Goal: Task Accomplishment & Management: Use online tool/utility

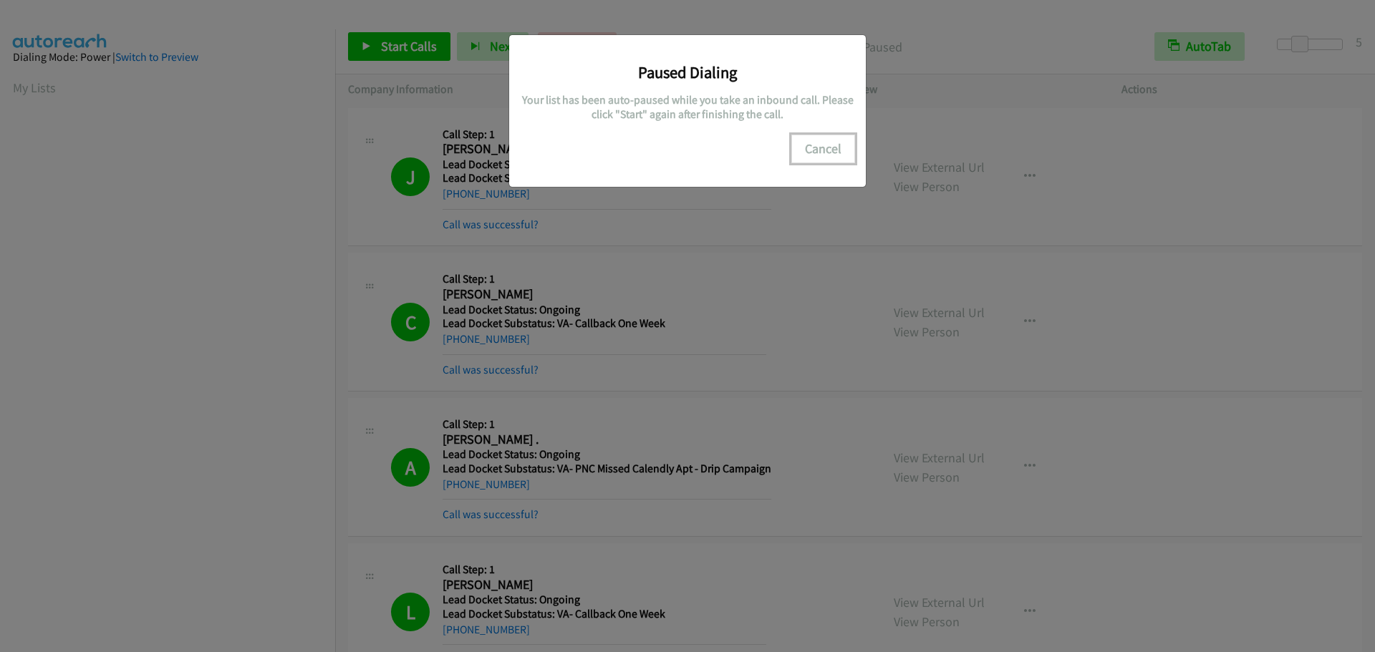
drag, startPoint x: 0, startPoint y: 0, endPoint x: 831, endPoint y: 152, distance: 844.6
click at [834, 159] on button "Cancel" at bounding box center [823, 149] width 64 height 29
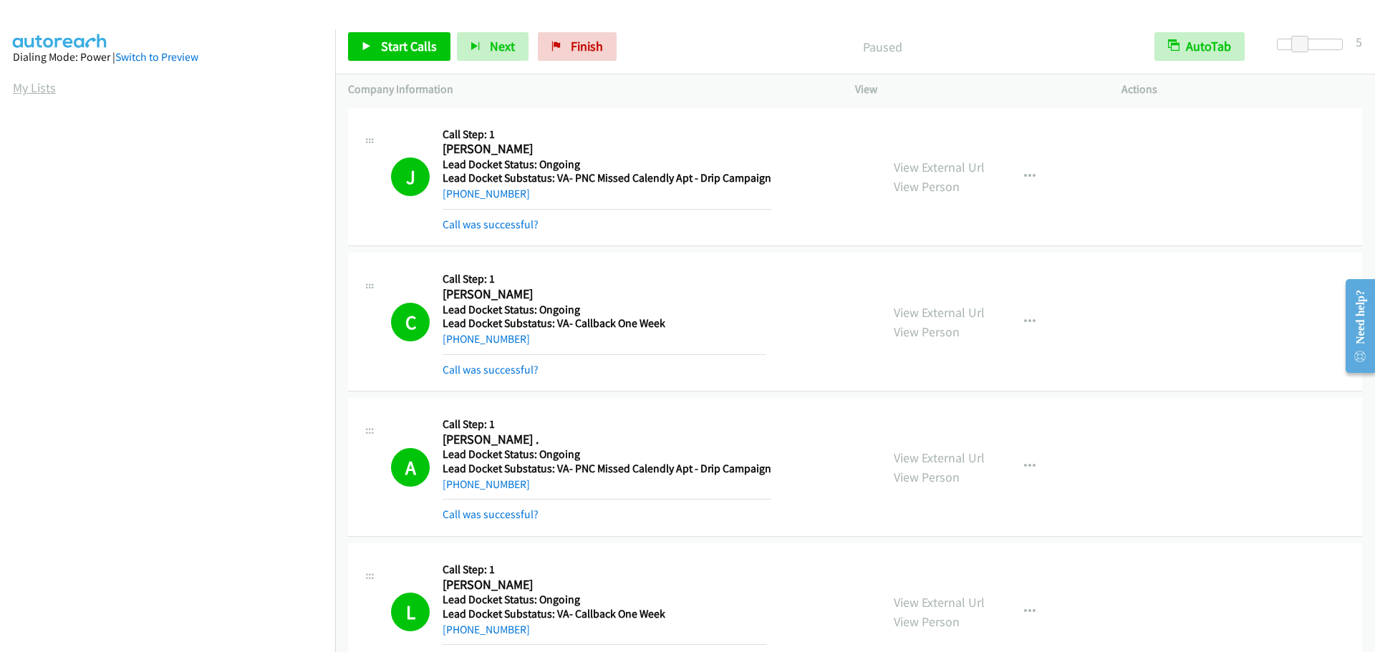
click at [42, 83] on link "My Lists" at bounding box center [34, 88] width 43 height 16
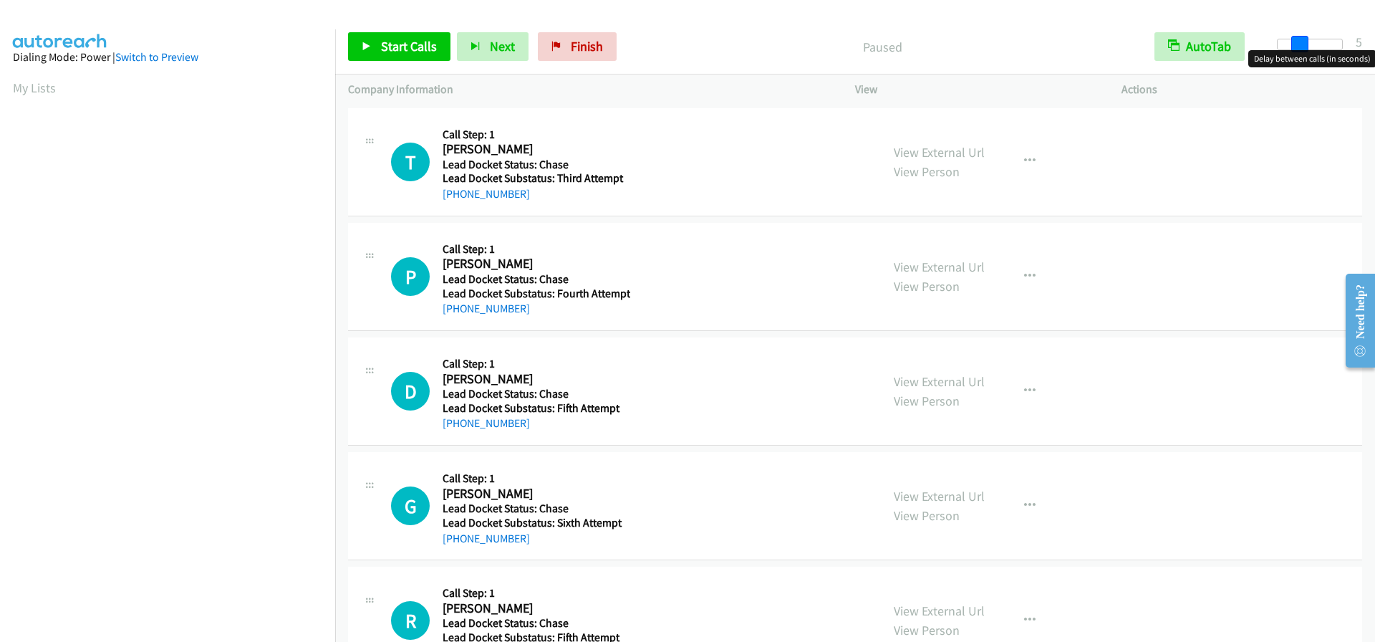
drag, startPoint x: 1277, startPoint y: 47, endPoint x: 1298, endPoint y: 47, distance: 20.8
click at [1298, 47] on span at bounding box center [1299, 44] width 17 height 17
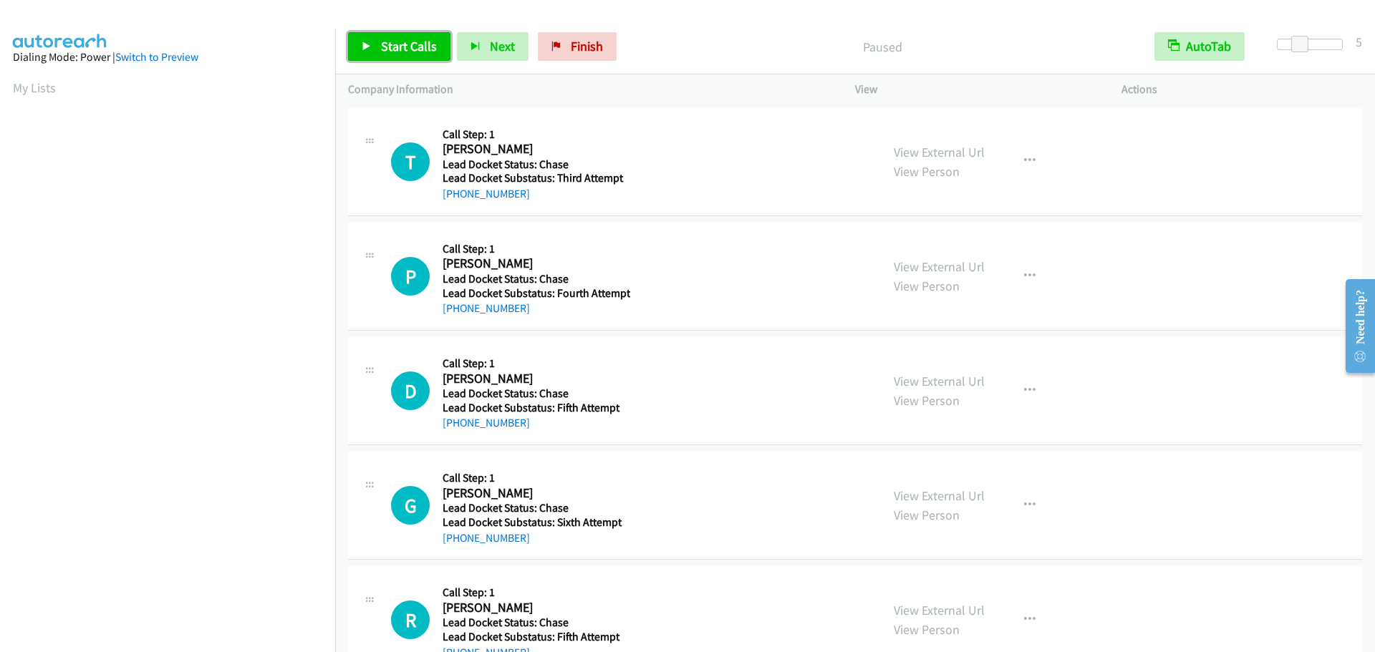
click at [408, 48] on span "Start Calls" at bounding box center [409, 46] width 56 height 16
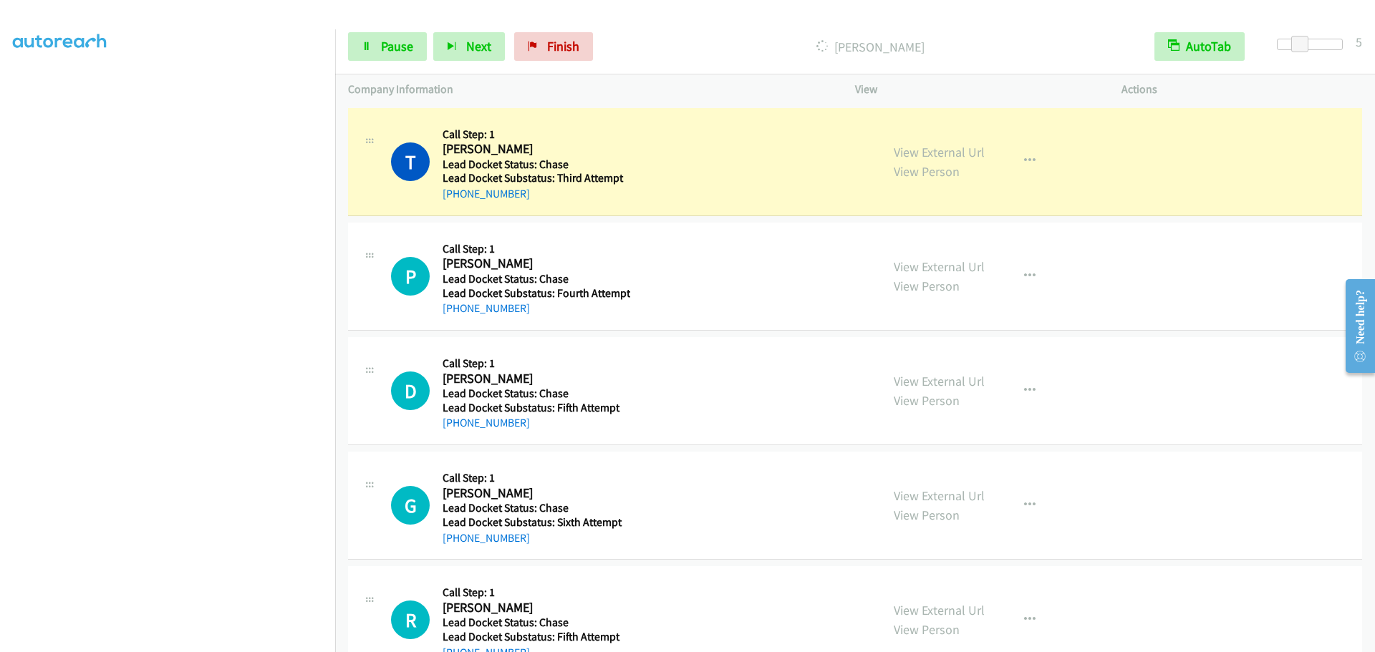
scroll to position [150, 0]
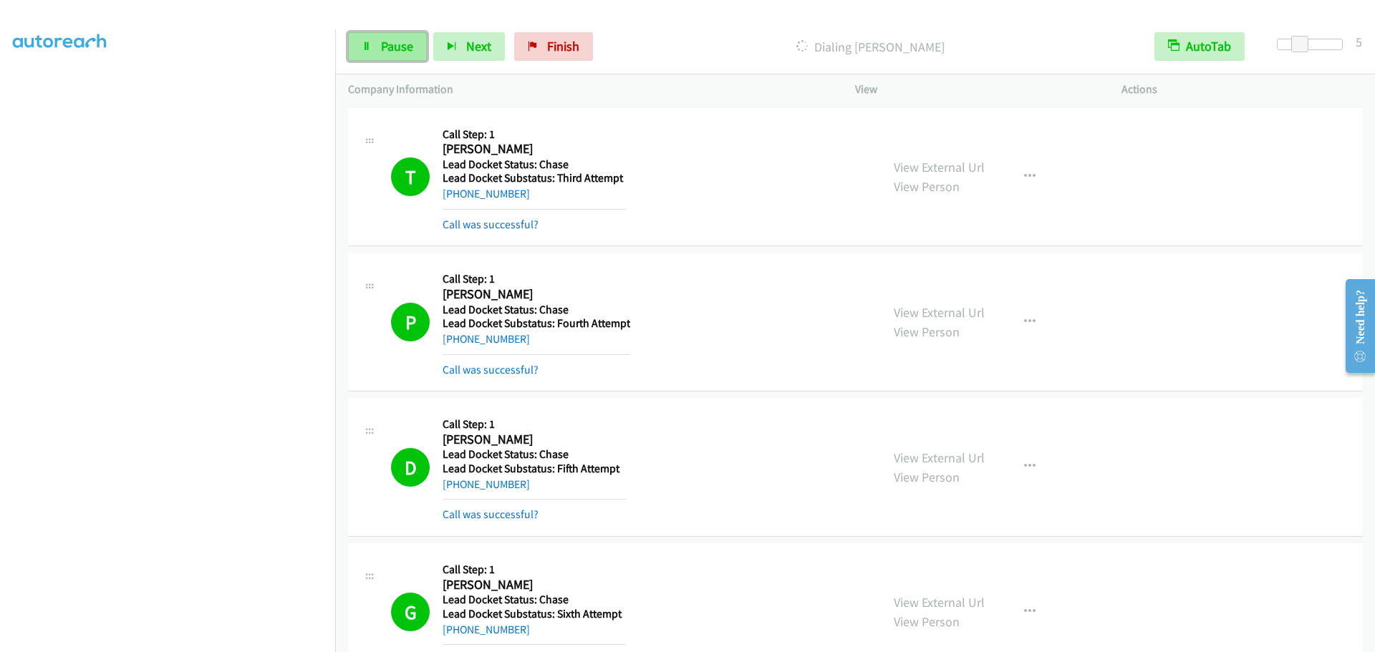
click at [382, 52] on span "Pause" at bounding box center [397, 46] width 32 height 16
click at [388, 43] on span "Start Calls" at bounding box center [409, 46] width 56 height 16
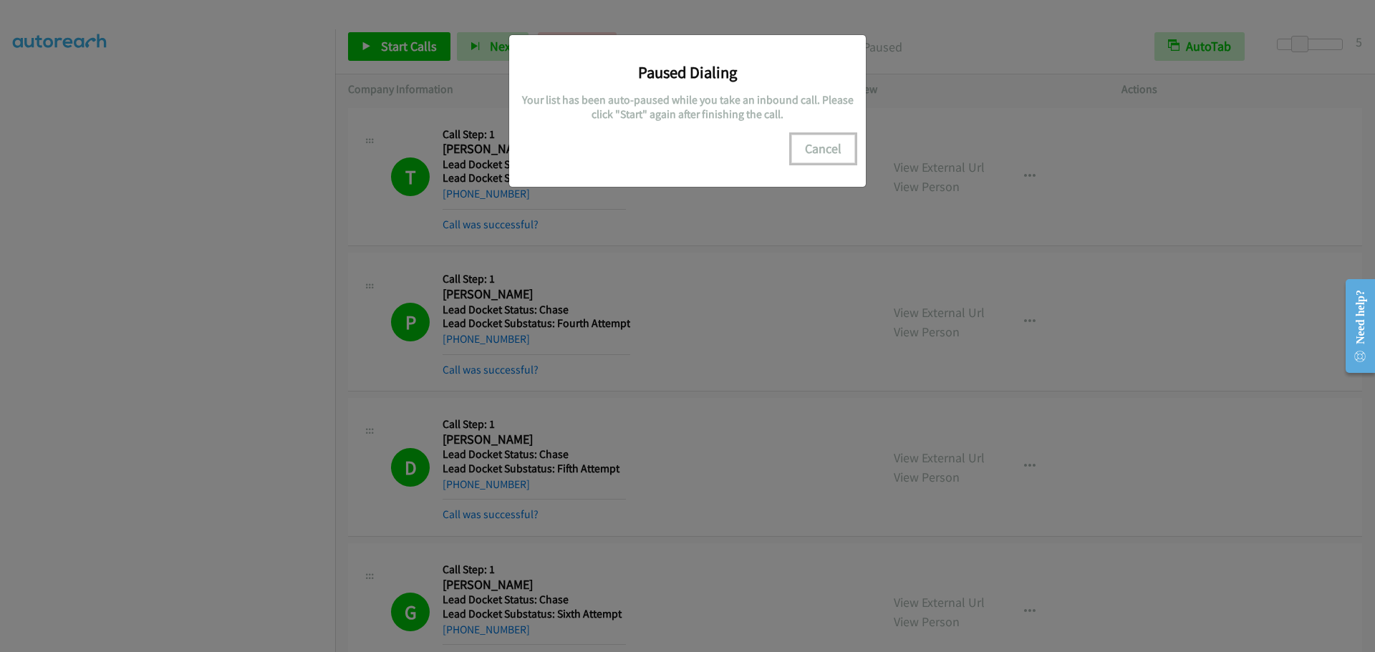
click at [816, 148] on button "Cancel" at bounding box center [823, 149] width 64 height 29
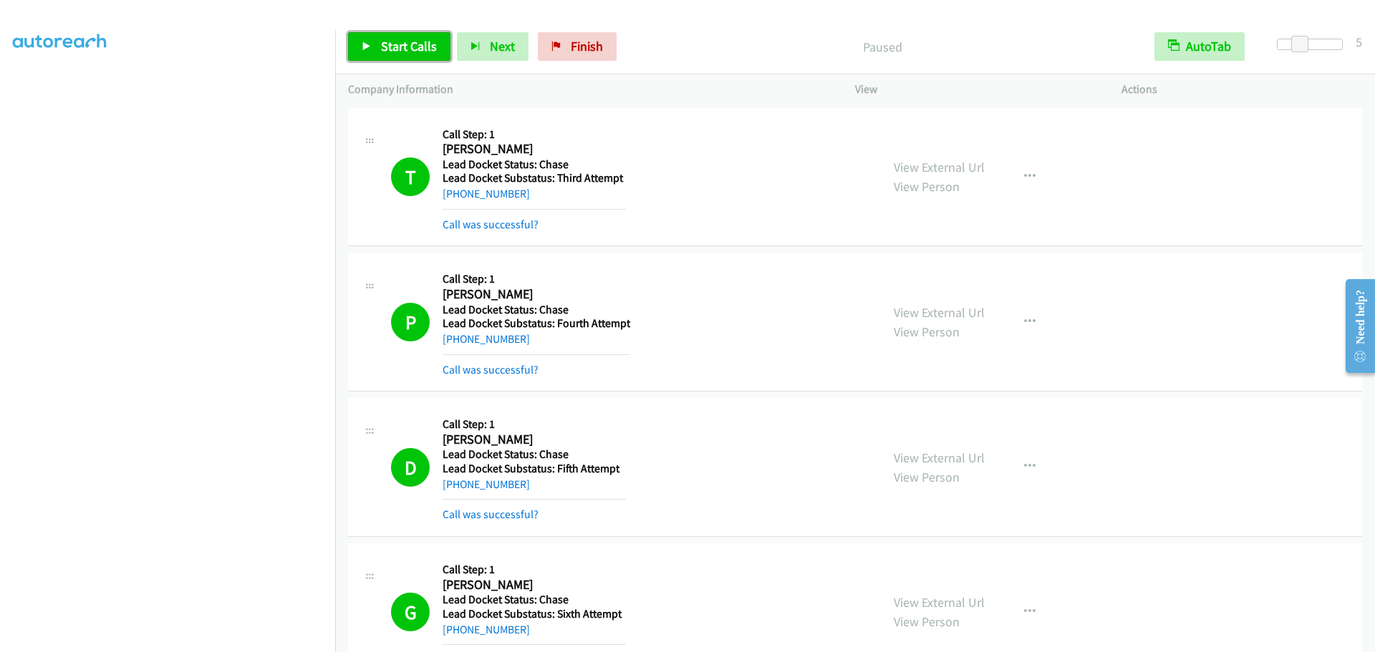
click at [403, 49] on span "Start Calls" at bounding box center [409, 46] width 56 height 16
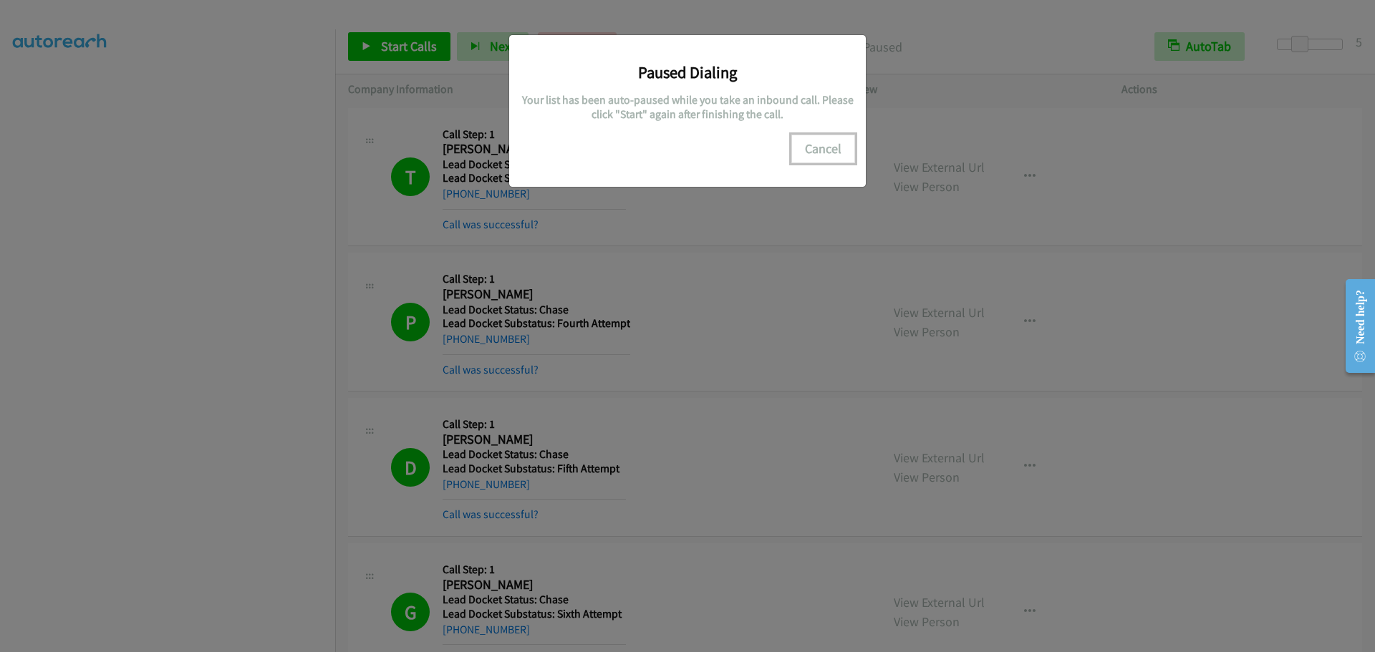
click at [819, 151] on button "Cancel" at bounding box center [823, 149] width 64 height 29
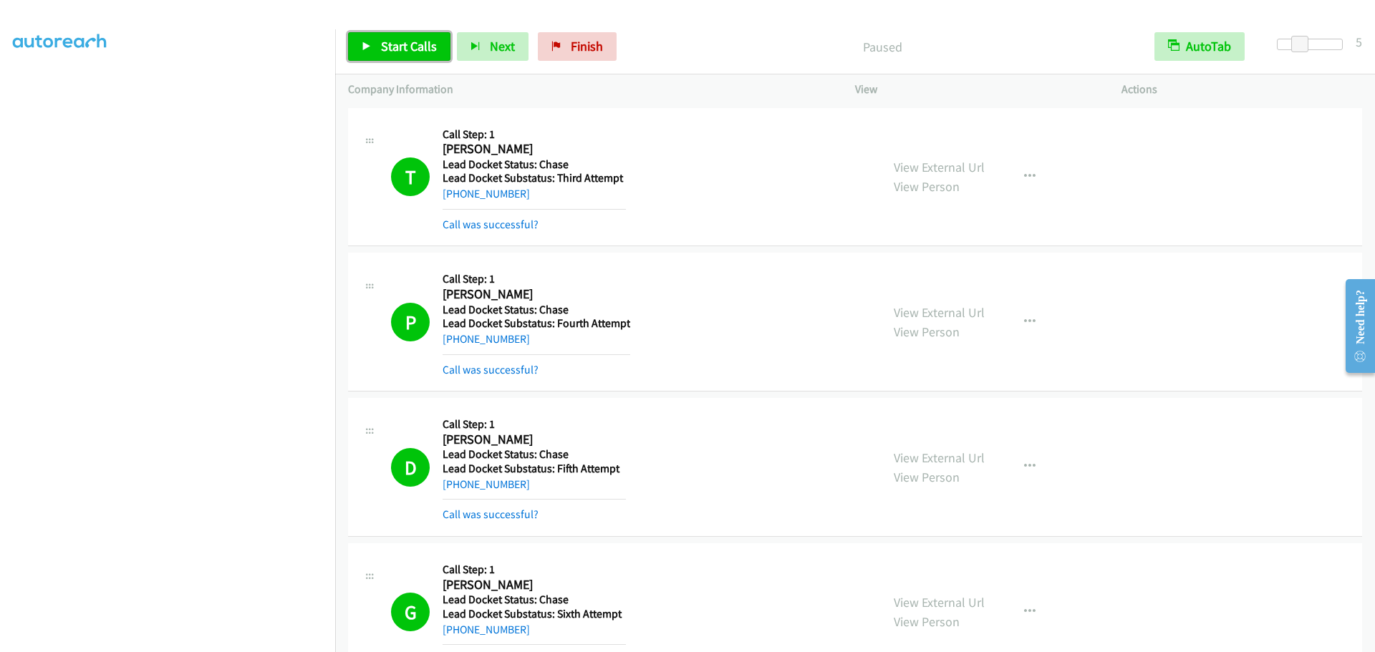
click at [398, 51] on span "Start Calls" at bounding box center [409, 46] width 56 height 16
click at [383, 43] on span "Pause" at bounding box center [397, 46] width 32 height 16
click at [383, 43] on span "Start Calls" at bounding box center [409, 46] width 56 height 16
click at [382, 47] on span "Pause" at bounding box center [397, 46] width 32 height 16
click at [382, 47] on span "Start Calls" at bounding box center [409, 46] width 56 height 16
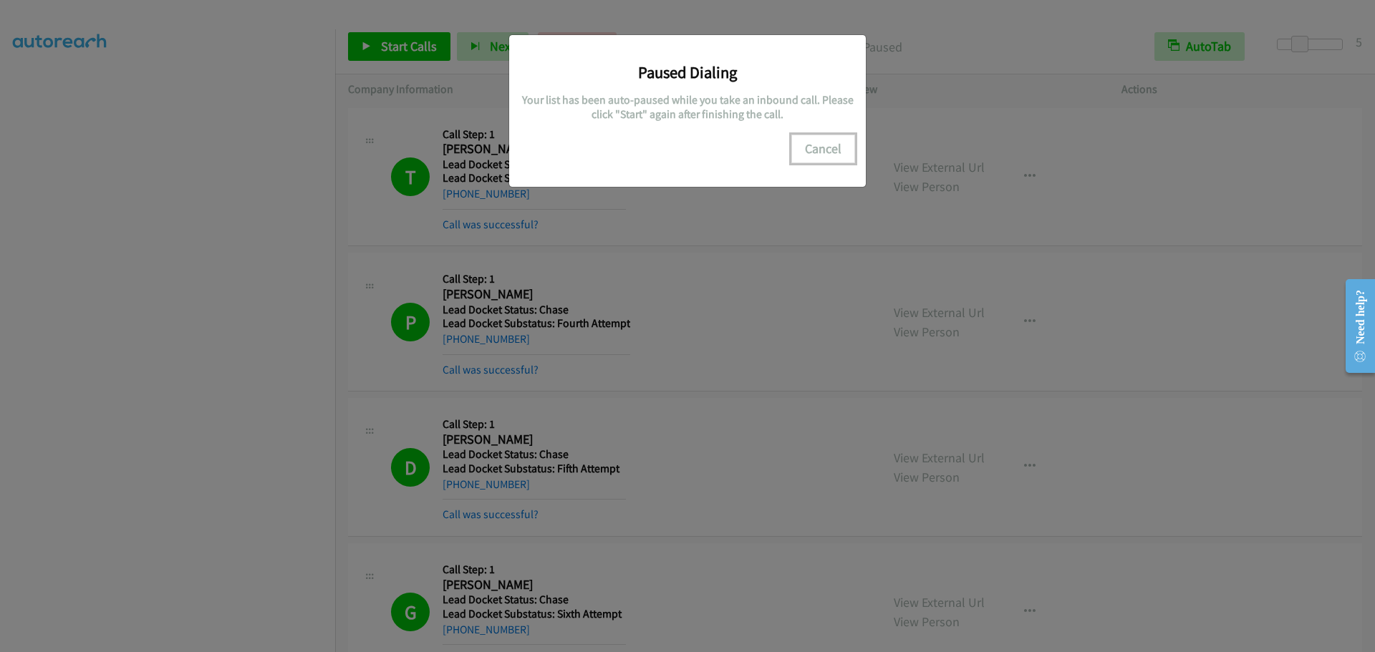
click at [841, 150] on button "Cancel" at bounding box center [823, 149] width 64 height 29
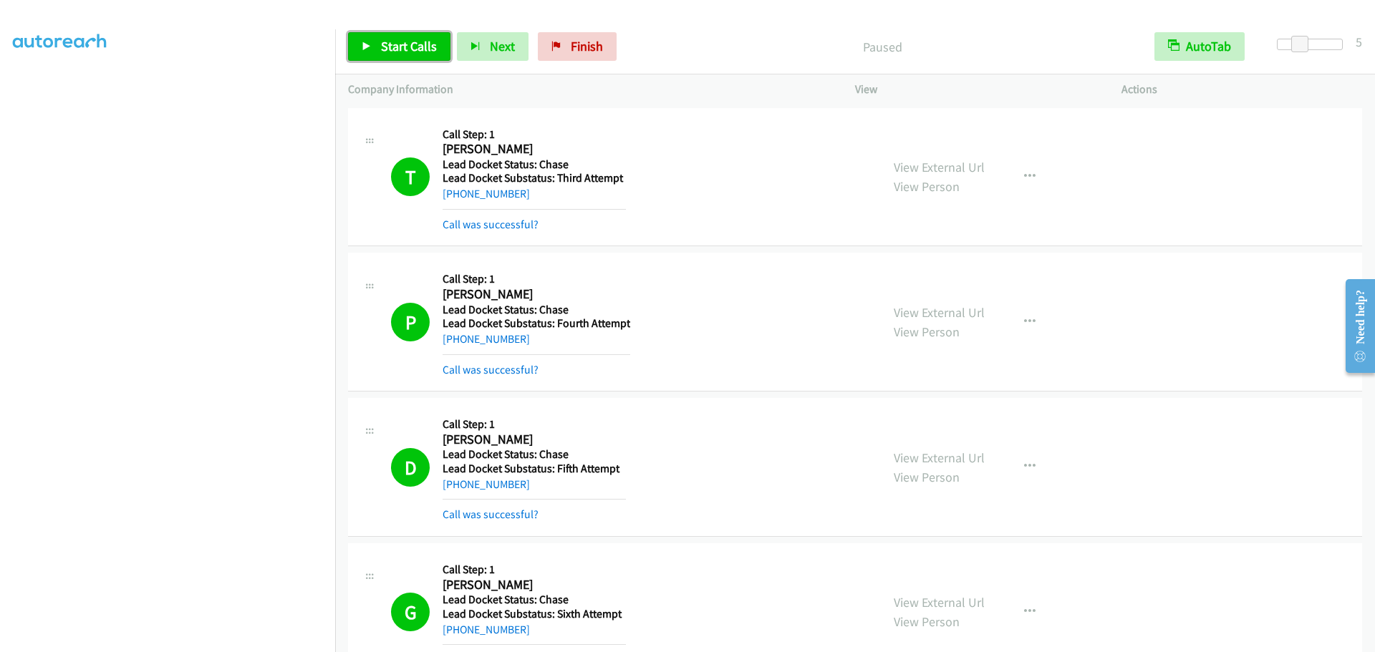
click at [396, 42] on span "Start Calls" at bounding box center [409, 46] width 56 height 16
click at [401, 49] on span "Pause" at bounding box center [397, 46] width 32 height 16
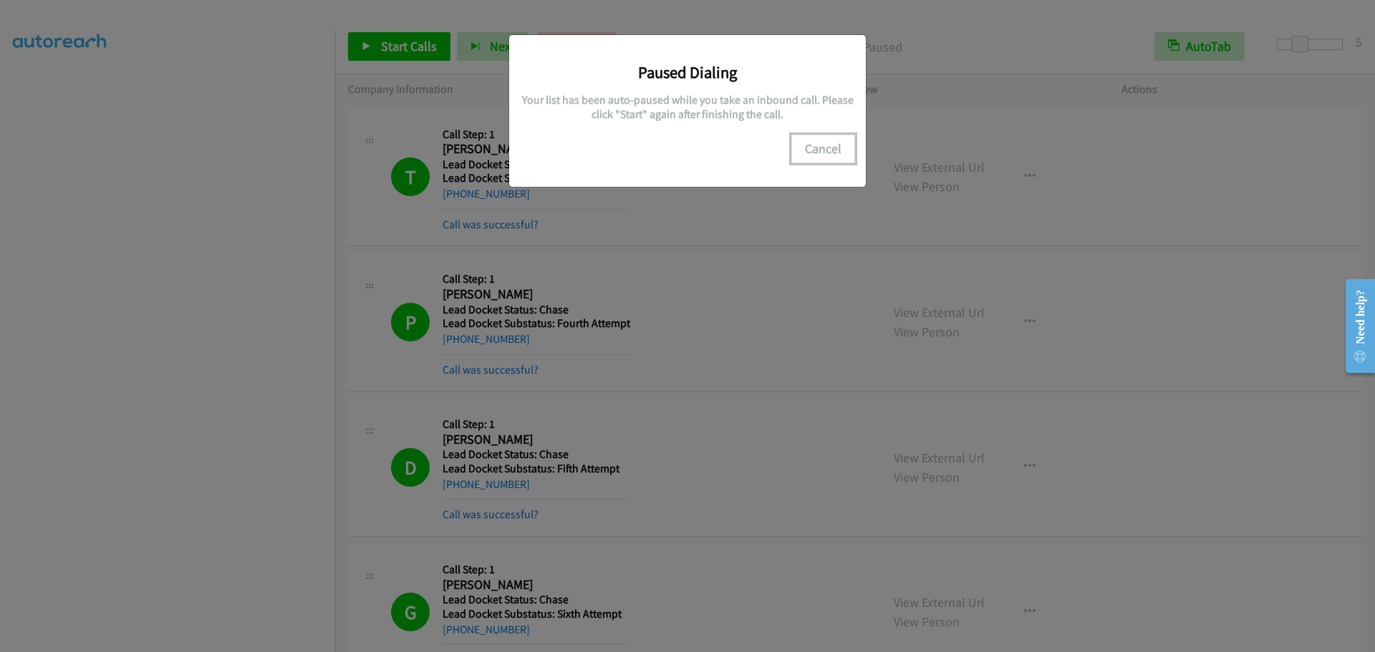
click at [819, 150] on button "Cancel" at bounding box center [823, 149] width 64 height 29
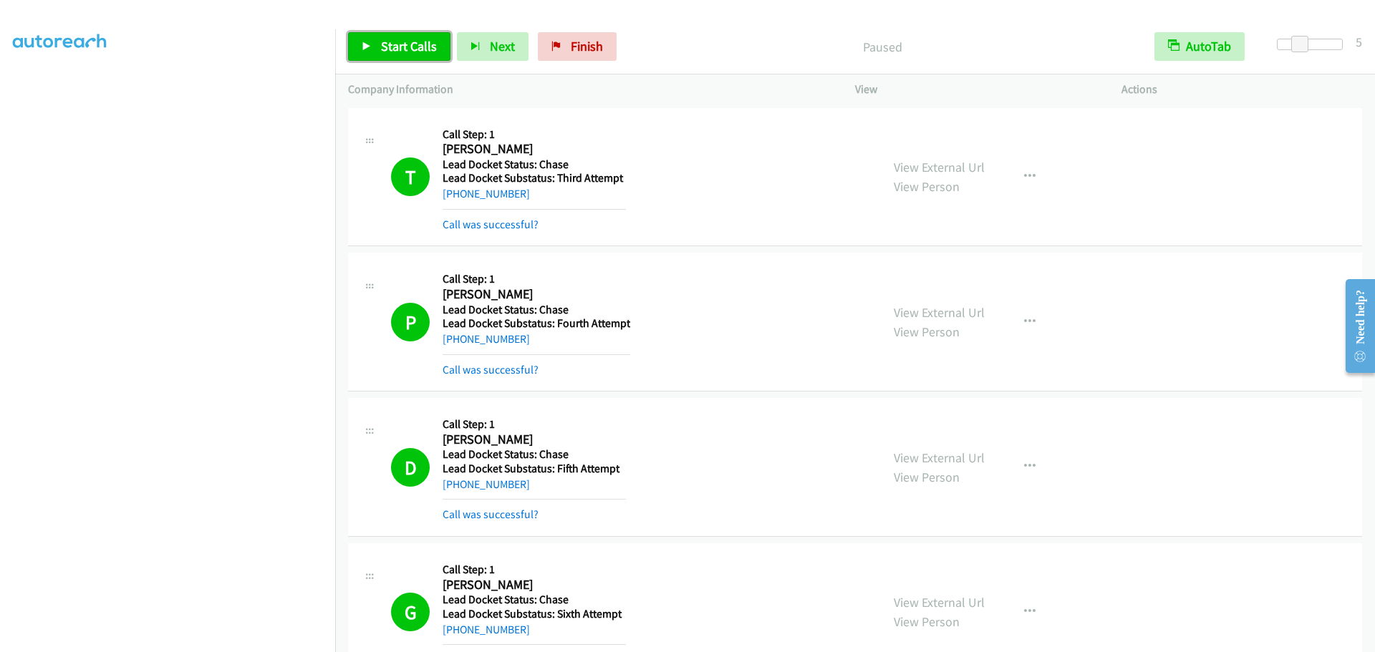
click at [390, 50] on span "Start Calls" at bounding box center [409, 46] width 56 height 16
click at [385, 48] on span "Pause" at bounding box center [397, 46] width 32 height 16
click at [392, 58] on link "Start Calls" at bounding box center [399, 46] width 102 height 29
click at [392, 46] on span "Pause" at bounding box center [397, 46] width 32 height 16
click at [392, 46] on span "Start Calls" at bounding box center [409, 46] width 56 height 16
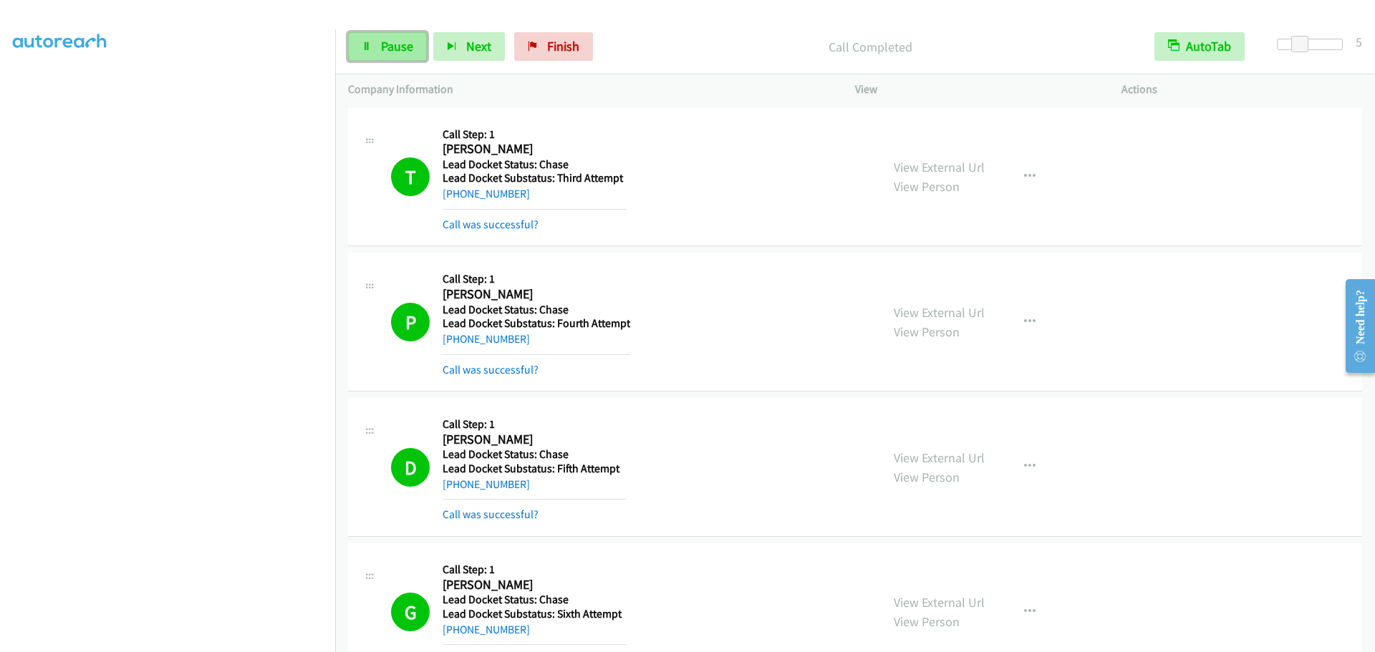
click at [391, 47] on span "Pause" at bounding box center [397, 46] width 32 height 16
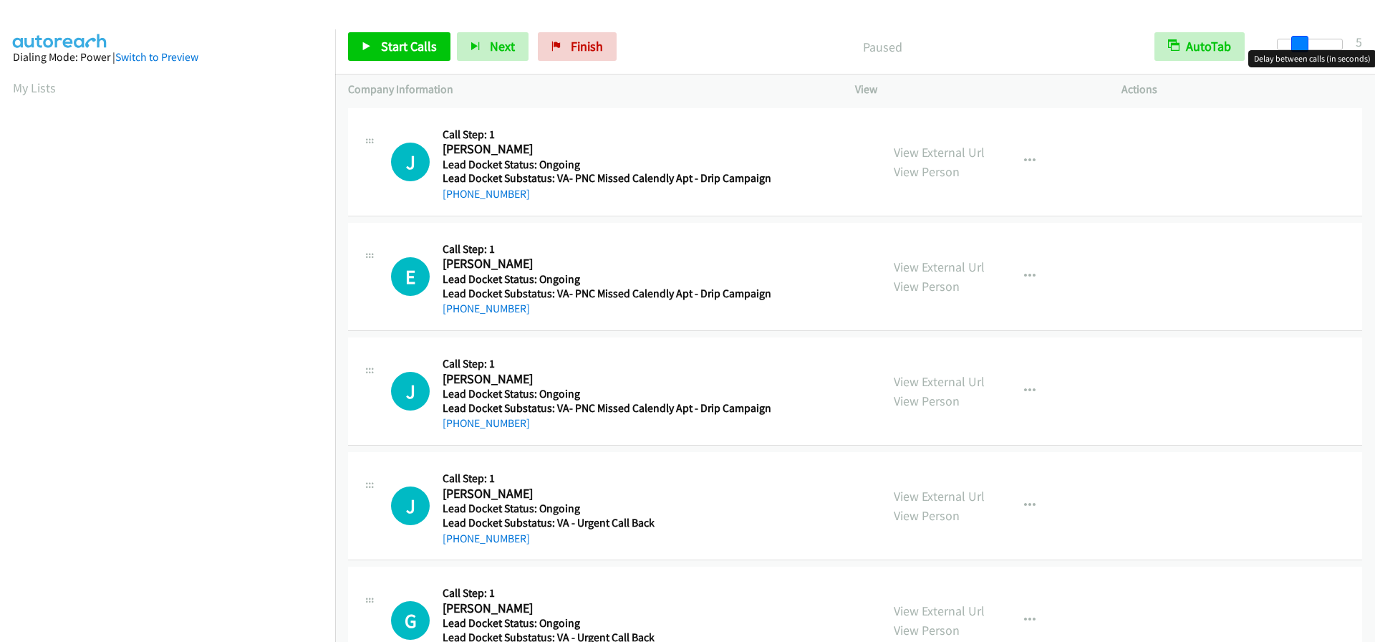
drag, startPoint x: 1279, startPoint y: 42, endPoint x: 1299, endPoint y: 42, distance: 20.1
click at [1299, 42] on span at bounding box center [1299, 44] width 17 height 17
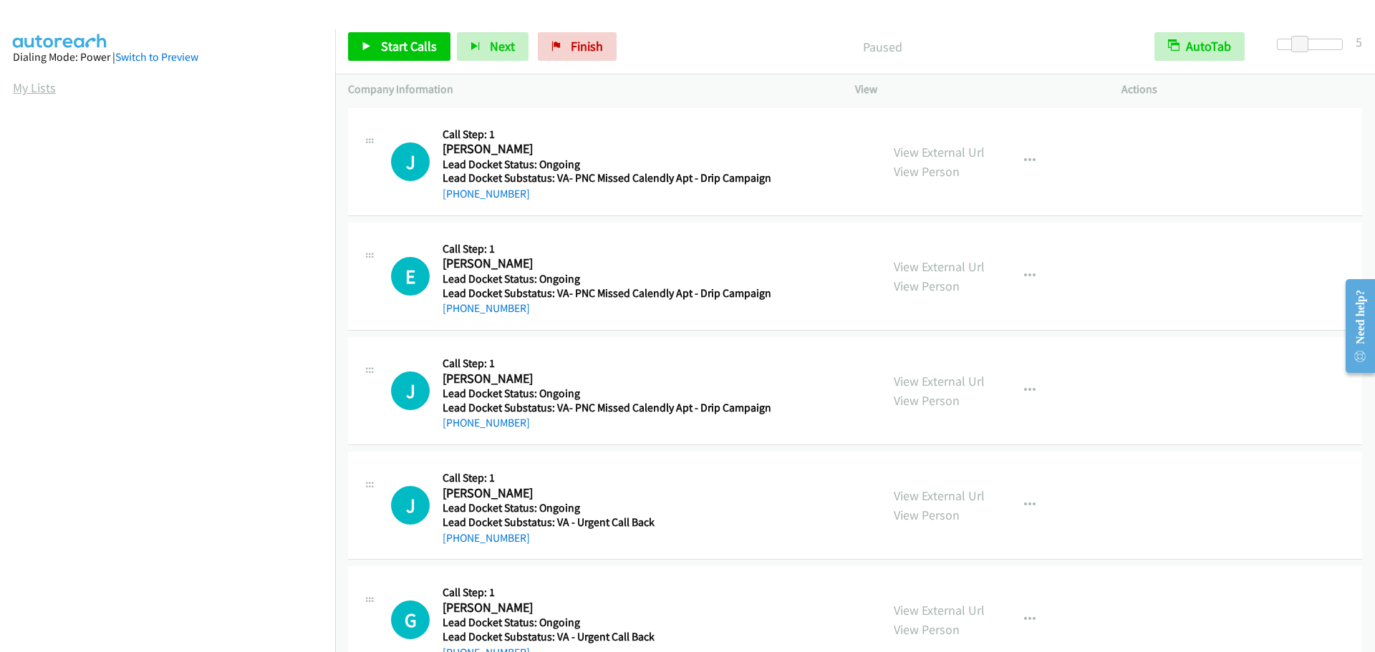
click at [37, 87] on link "My Lists" at bounding box center [34, 88] width 43 height 16
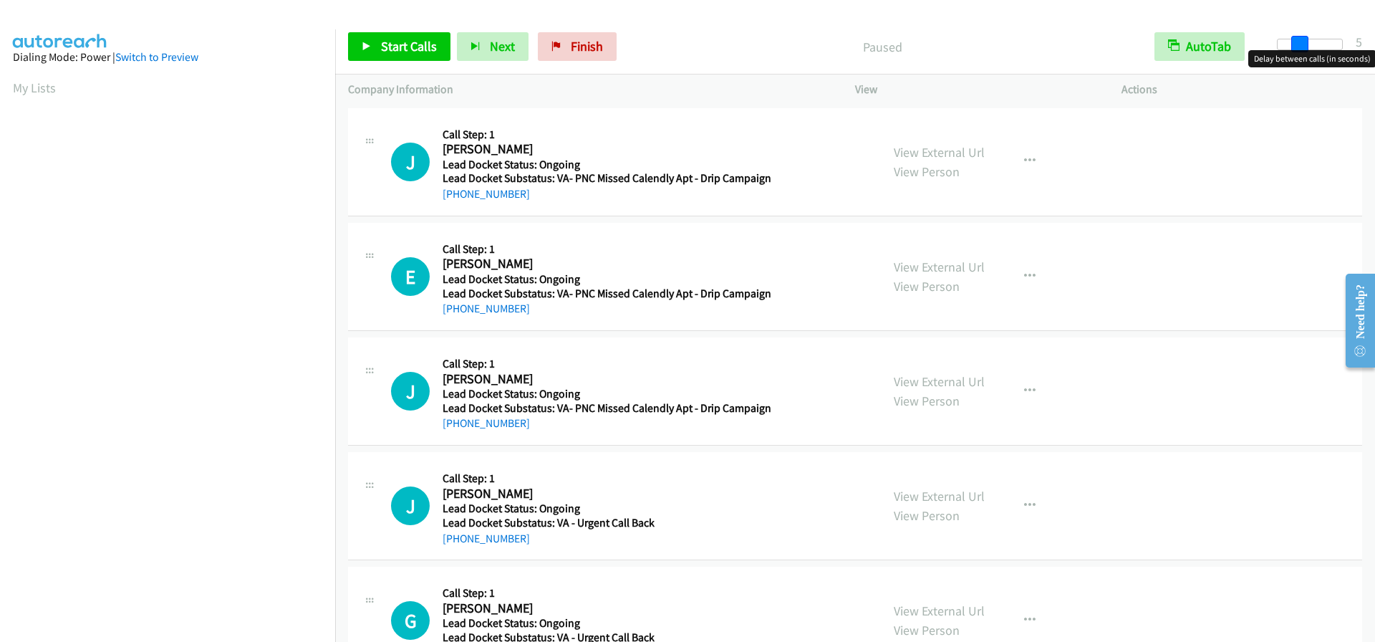
drag, startPoint x: 1281, startPoint y: 45, endPoint x: 1304, endPoint y: 46, distance: 22.9
click at [1304, 46] on span at bounding box center [1299, 44] width 17 height 17
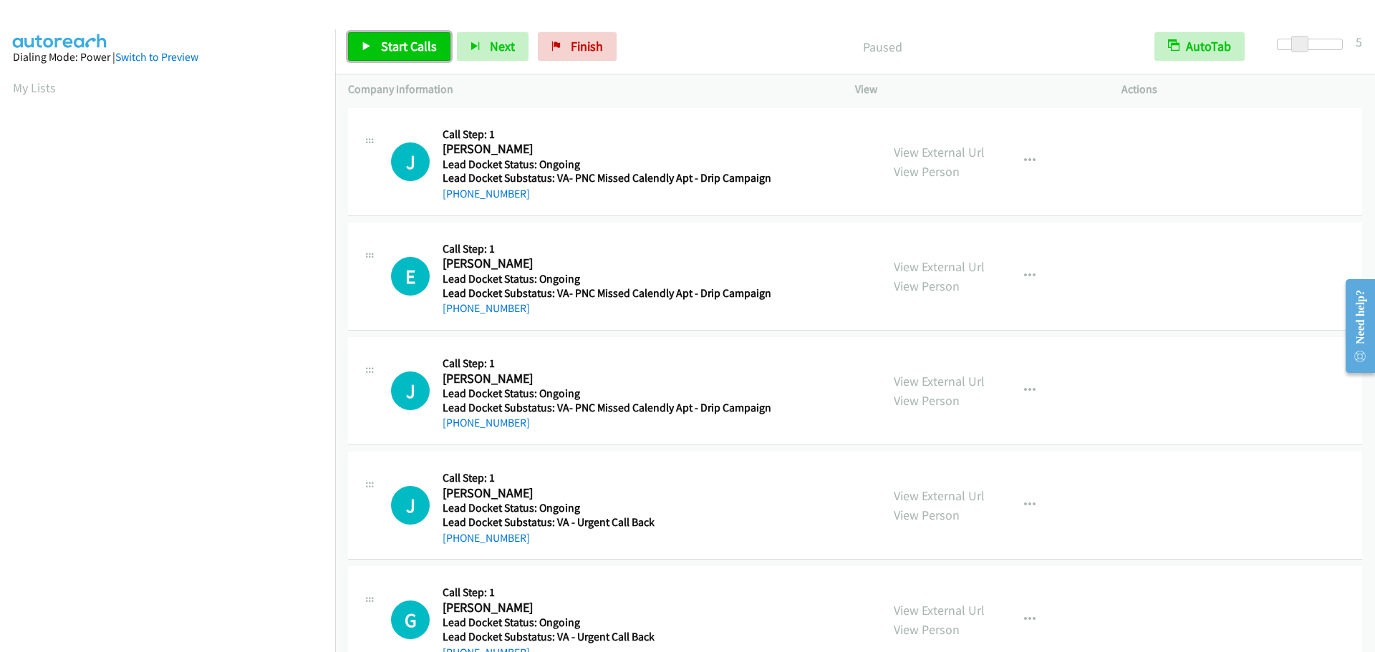
click at [362, 46] on link "Start Calls" at bounding box center [399, 46] width 102 height 29
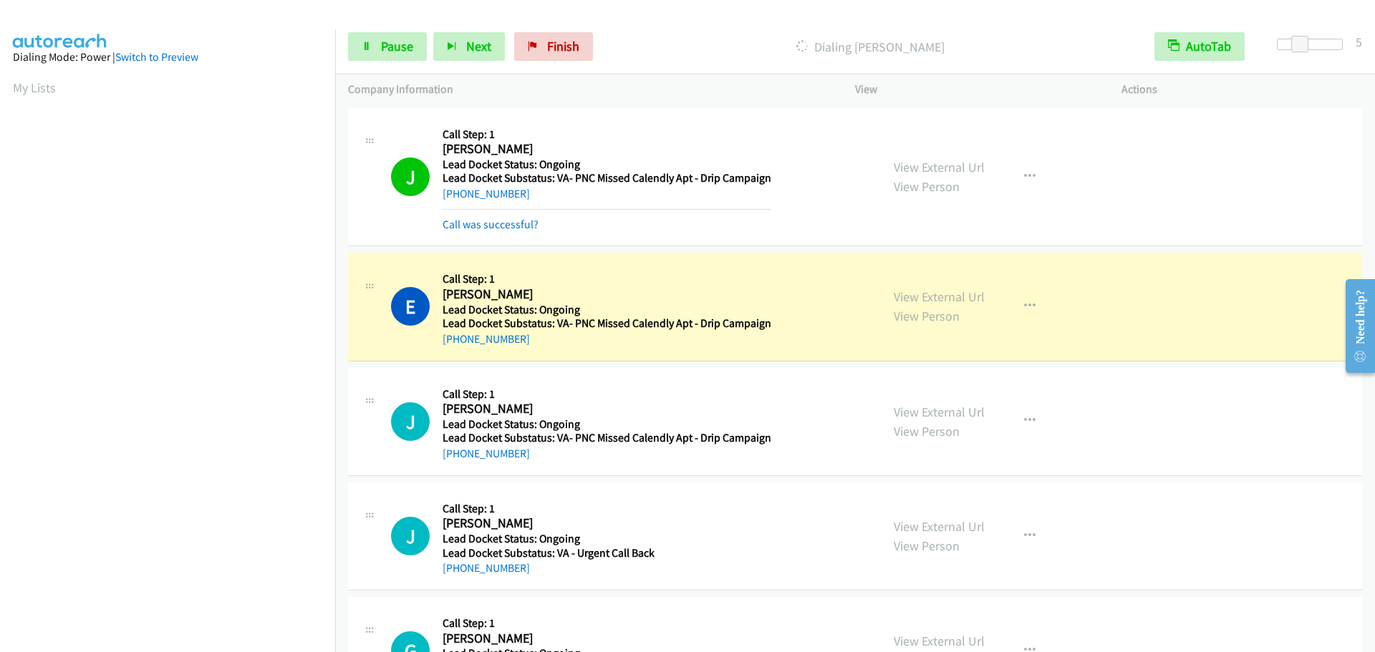
scroll to position [151, 0]
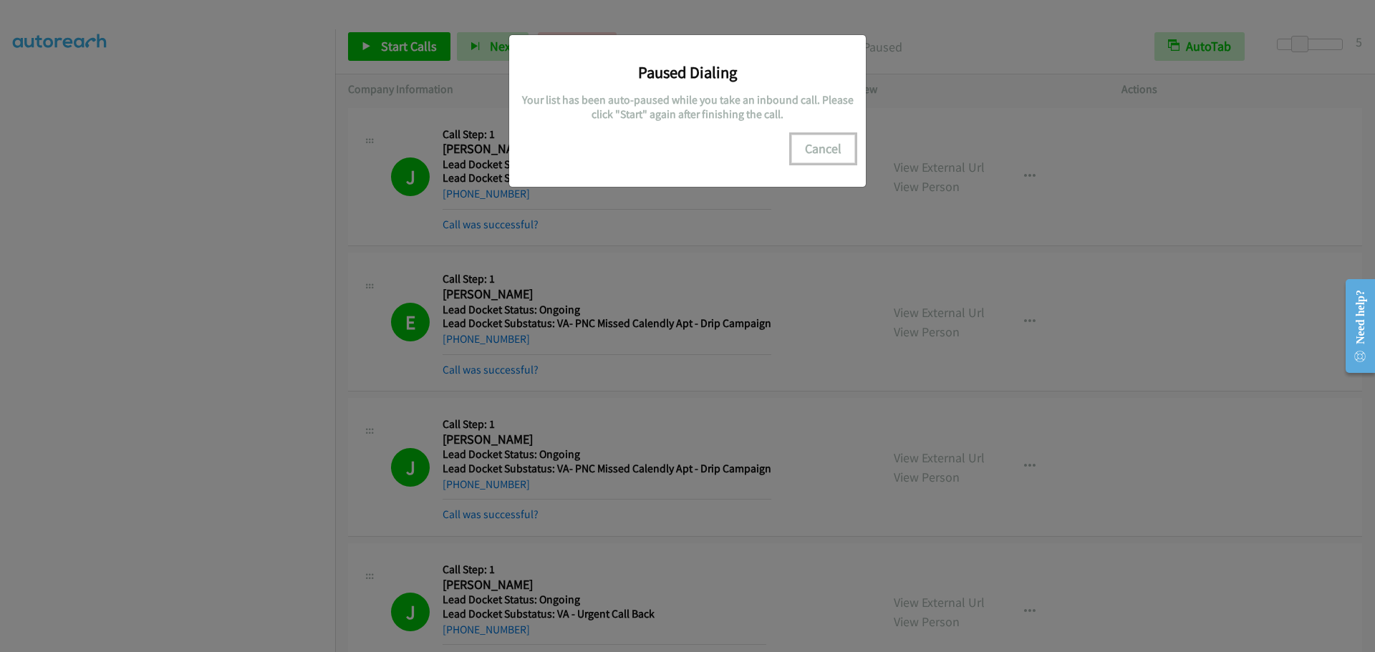
click at [830, 148] on button "Cancel" at bounding box center [823, 149] width 64 height 29
click at [823, 147] on button "Cancel" at bounding box center [823, 149] width 64 height 29
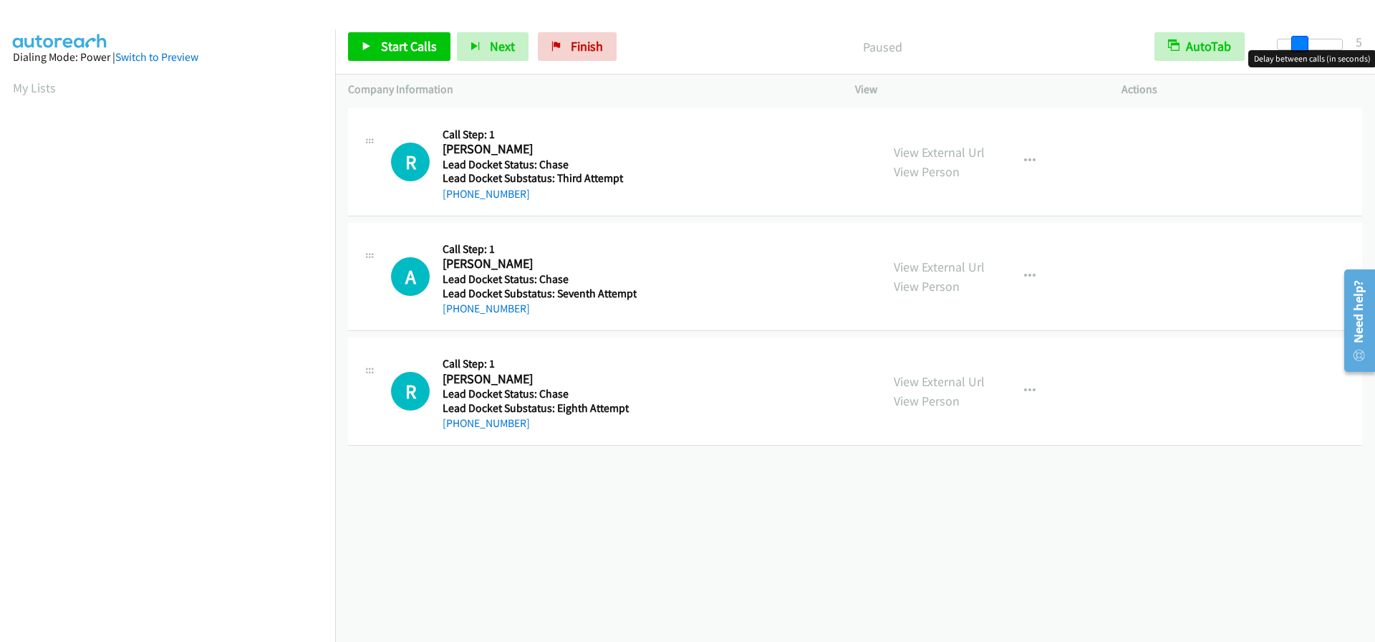
drag, startPoint x: 1281, startPoint y: 44, endPoint x: 1304, endPoint y: 43, distance: 22.2
click at [1304, 43] on span at bounding box center [1299, 44] width 17 height 17
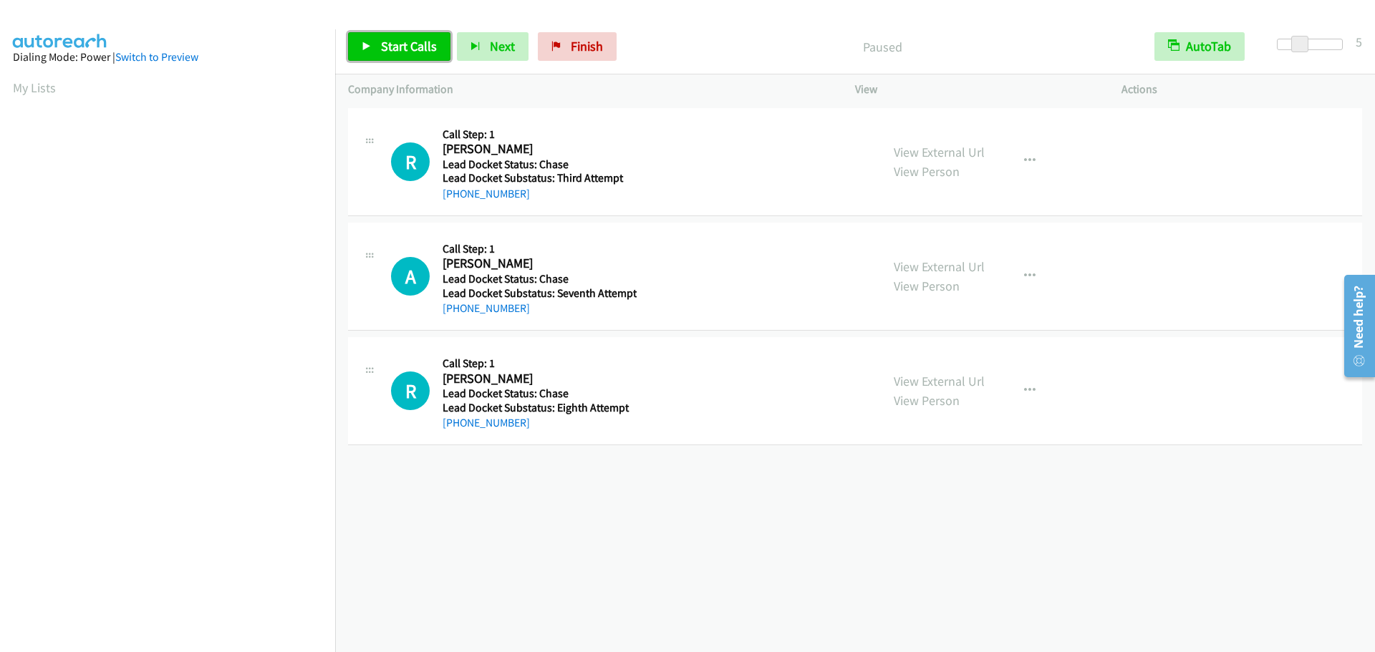
click at [408, 50] on span "Start Calls" at bounding box center [409, 46] width 56 height 16
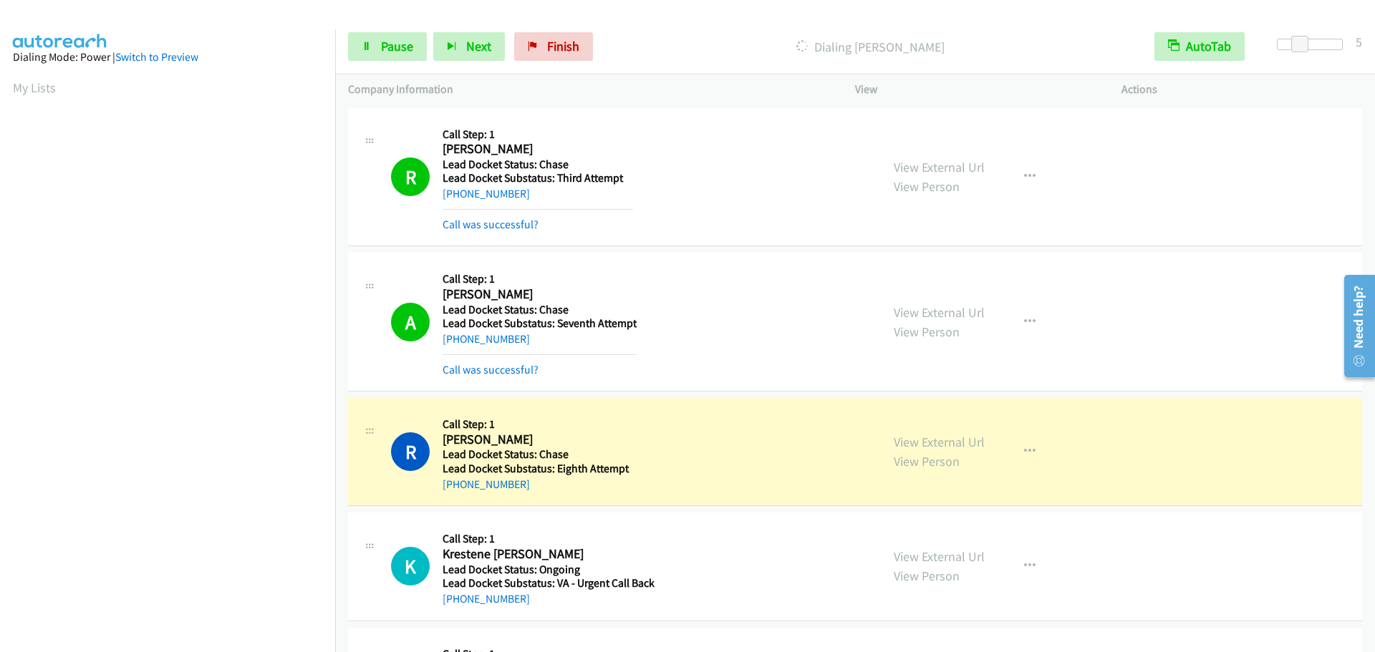
scroll to position [151, 0]
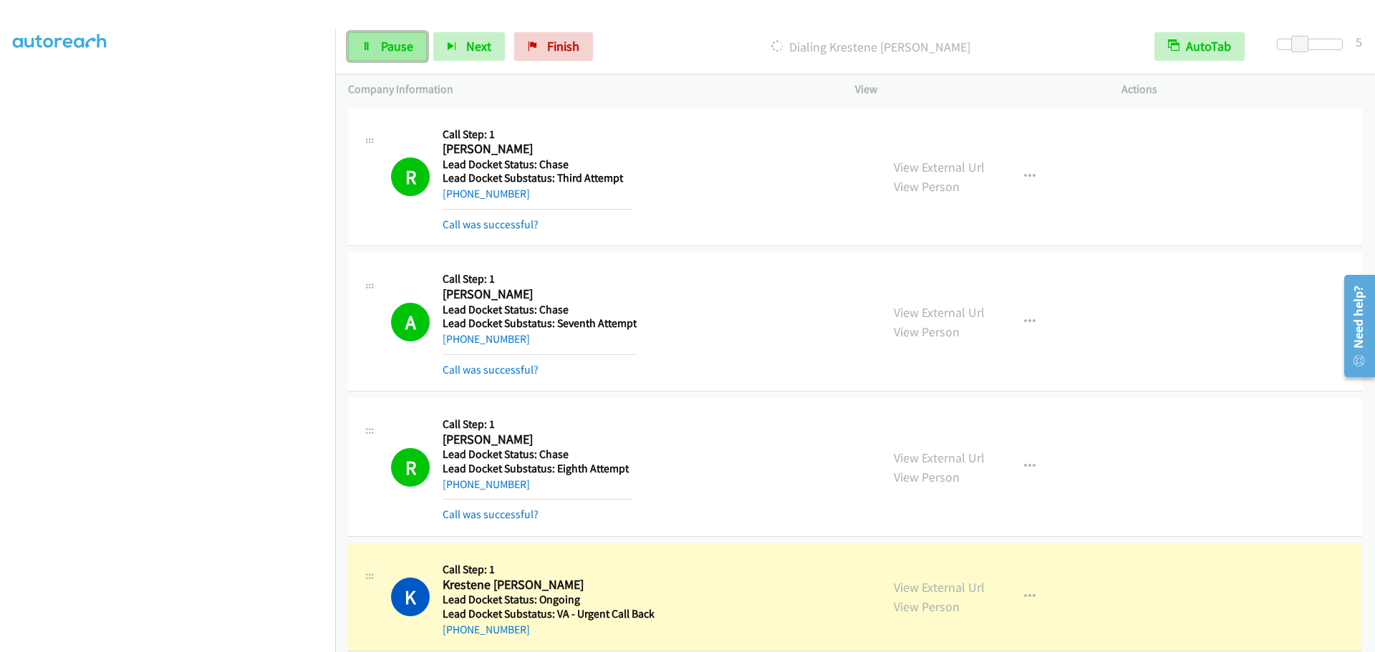
click at [381, 42] on span "Pause" at bounding box center [397, 46] width 32 height 16
